Goal: Check status

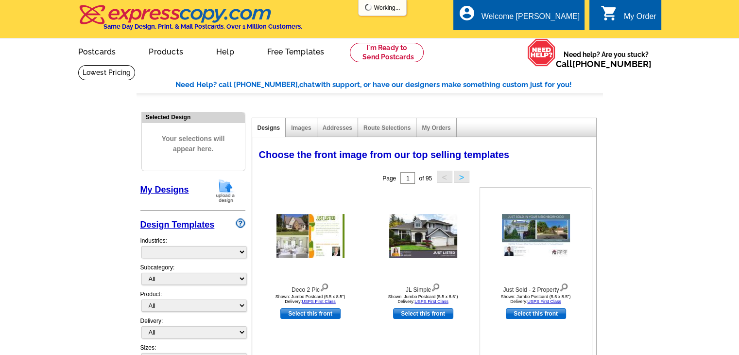
select select "785"
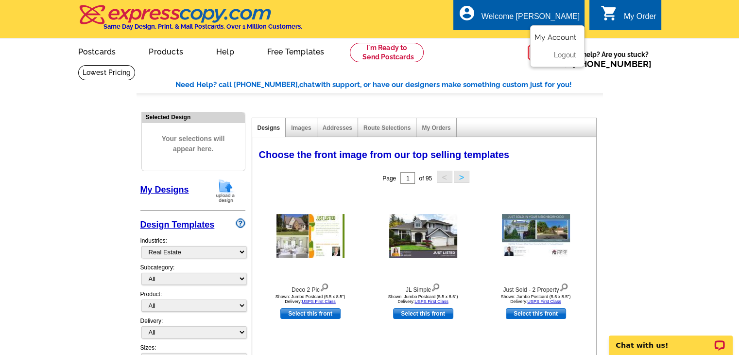
click at [563, 37] on link "My Account" at bounding box center [555, 37] width 42 height 9
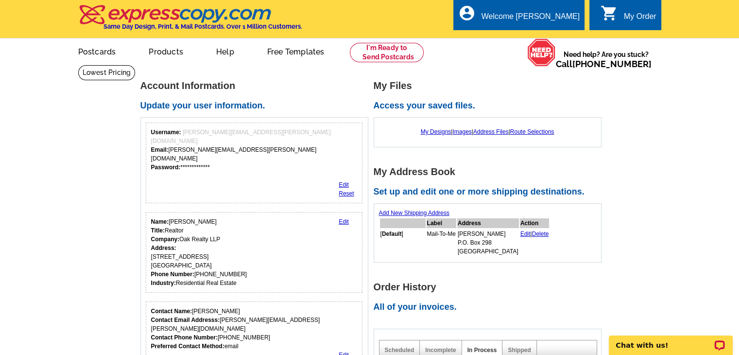
click at [641, 17] on div "My Order" at bounding box center [640, 19] width 33 height 14
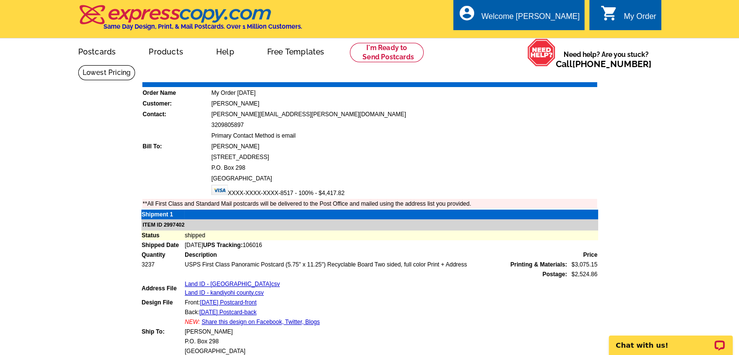
drag, startPoint x: 284, startPoint y: 243, endPoint x: 262, endPoint y: 244, distance: 21.4
click at [262, 244] on td "Sep-05-2025 UPS Tracking: 106016" at bounding box center [390, 245] width 413 height 10
copy span "106016"
click at [58, 220] on main "Order Number: 1474411 Download Invoice | Print Invoice Order Name My Order 2025…" at bounding box center [369, 337] width 739 height 544
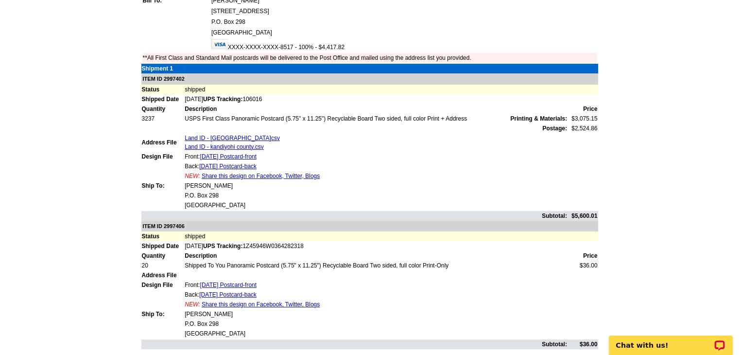
scroll to position [194, 0]
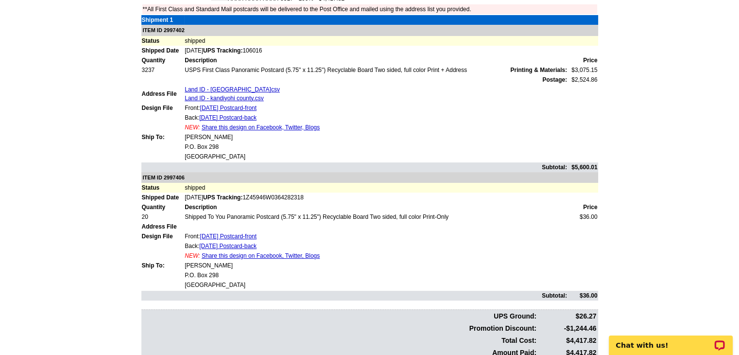
drag, startPoint x: 338, startPoint y: 195, endPoint x: 262, endPoint y: 196, distance: 75.8
click at [262, 196] on td "Sep-05-2025 UPS Tracking: 1Z45946W0364282318" at bounding box center [390, 197] width 413 height 10
copy span "1Z45946W0364282318"
